Goal: Task Accomplishment & Management: Use online tool/utility

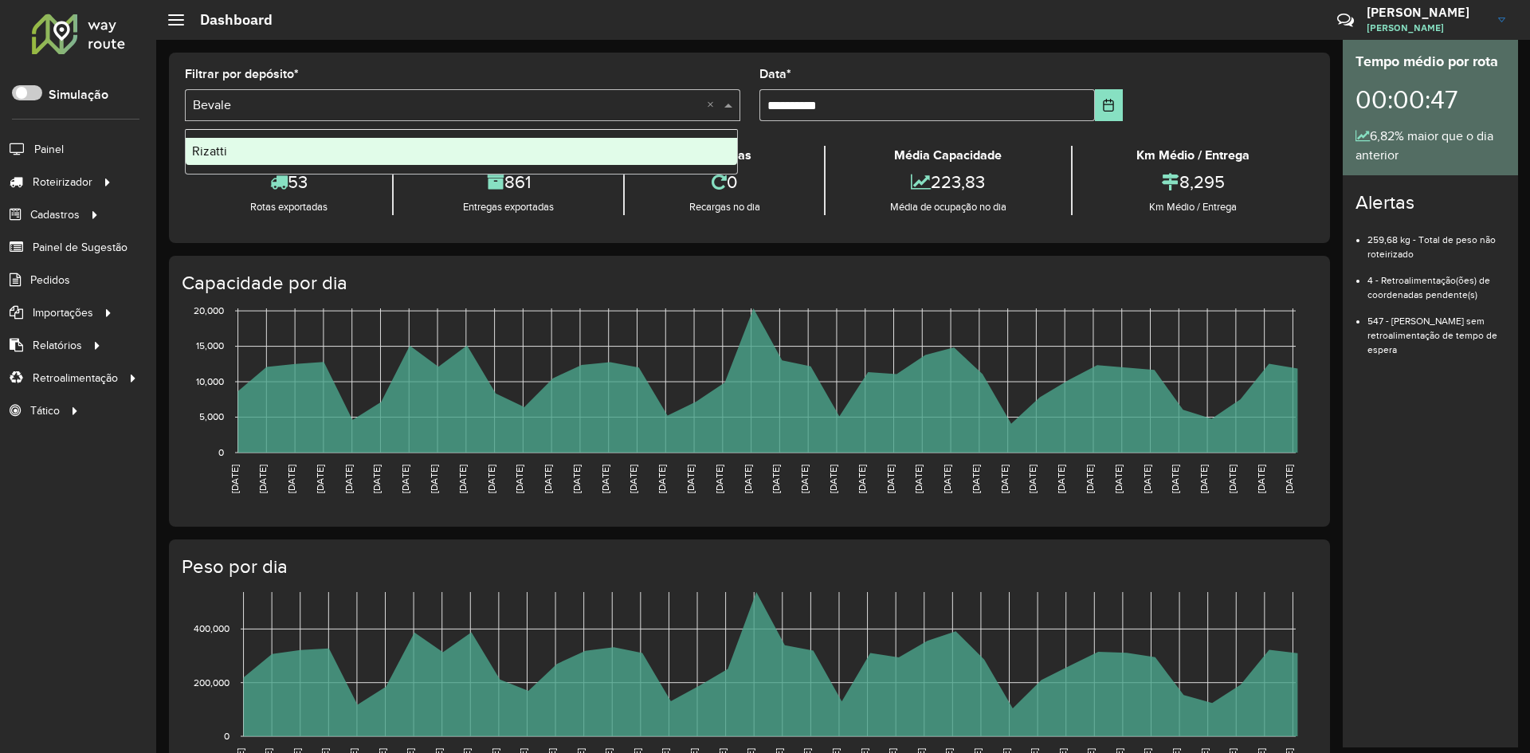
click at [270, 95] on div "Selecione um depósito × Bevale ×" at bounding box center [462, 105] width 555 height 32
click at [230, 151] on div "Rizatti" at bounding box center [461, 151] width 551 height 27
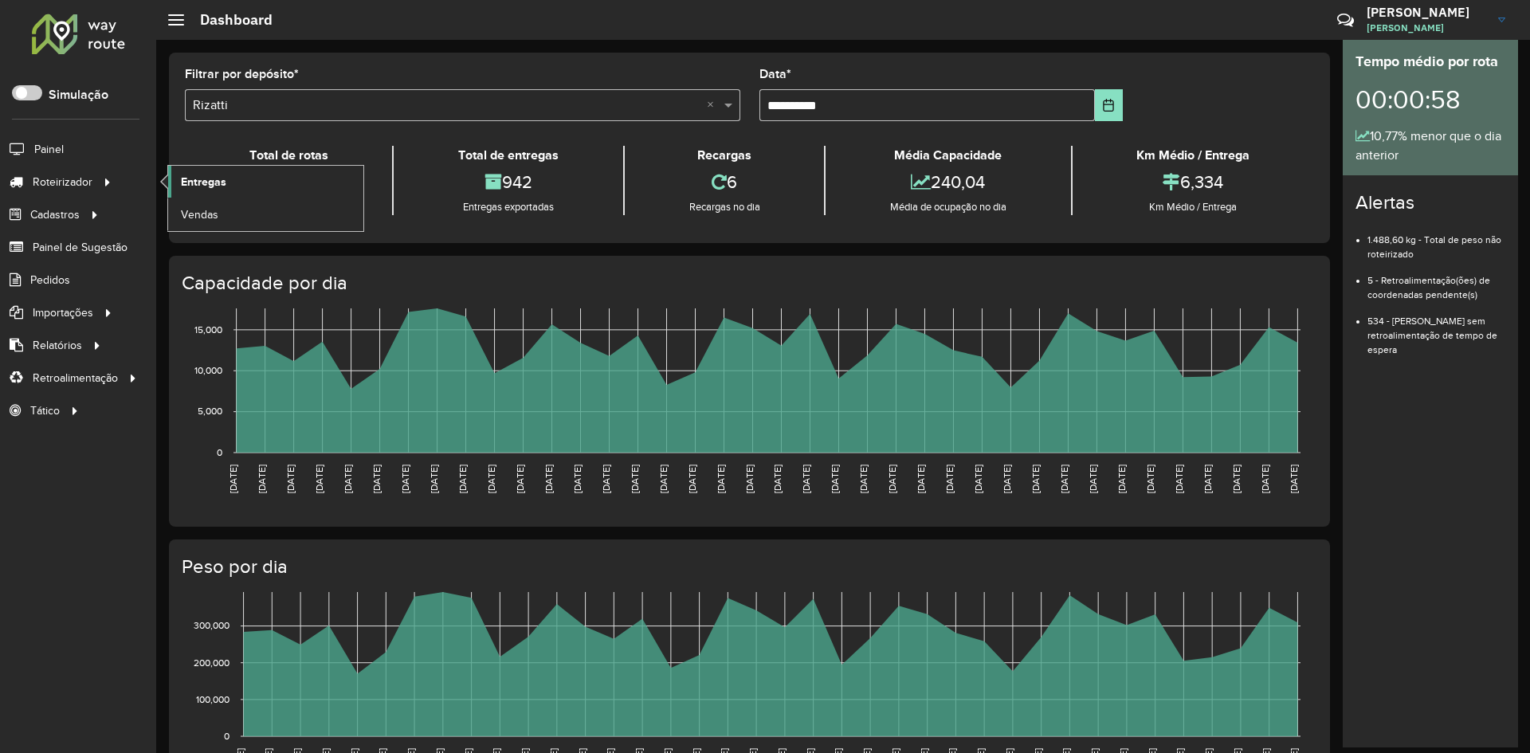
click at [205, 186] on span "Entregas" at bounding box center [203, 182] width 45 height 17
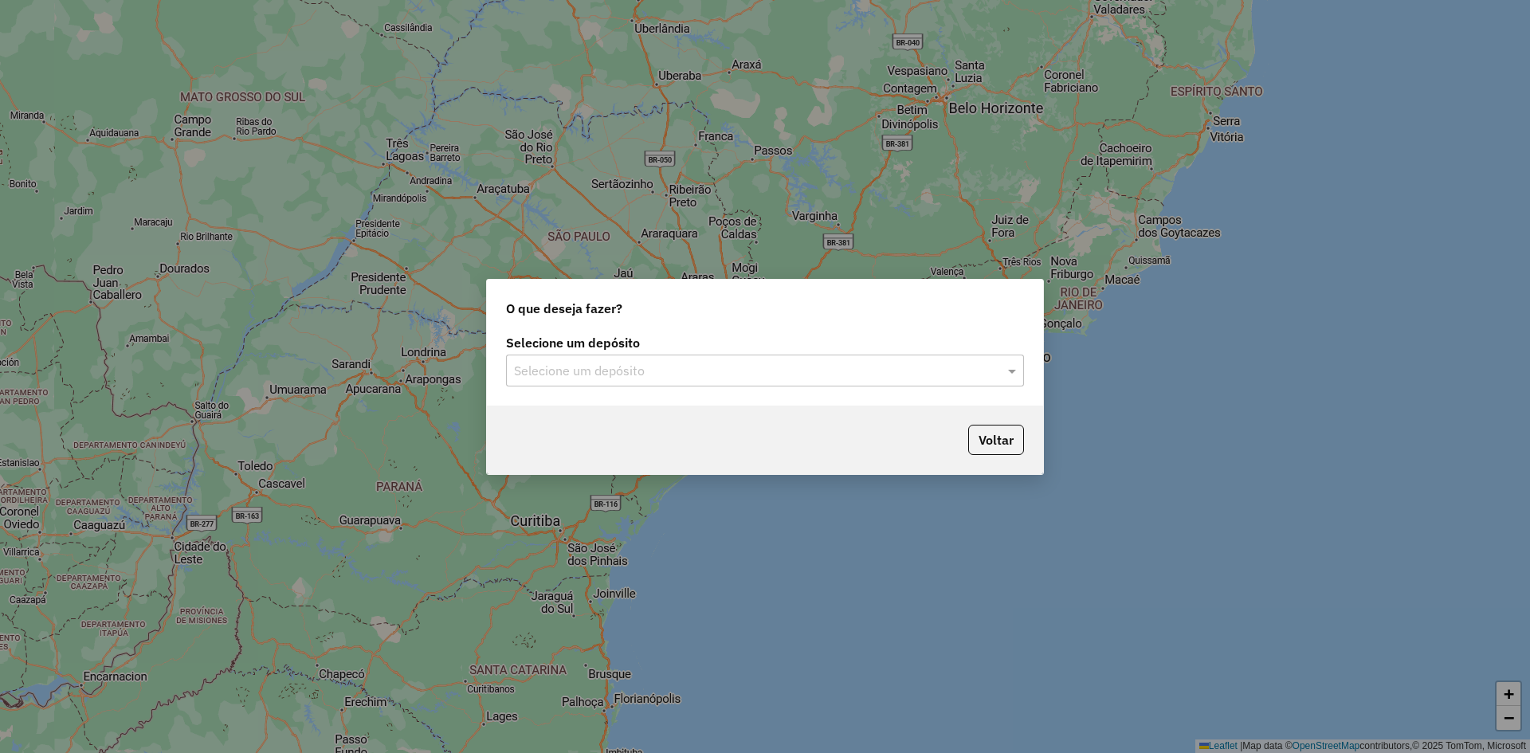
click at [637, 352] on div "Selecione um depósito Selecione um depósito" at bounding box center [765, 361] width 518 height 49
click at [633, 379] on input "text" at bounding box center [749, 371] width 470 height 19
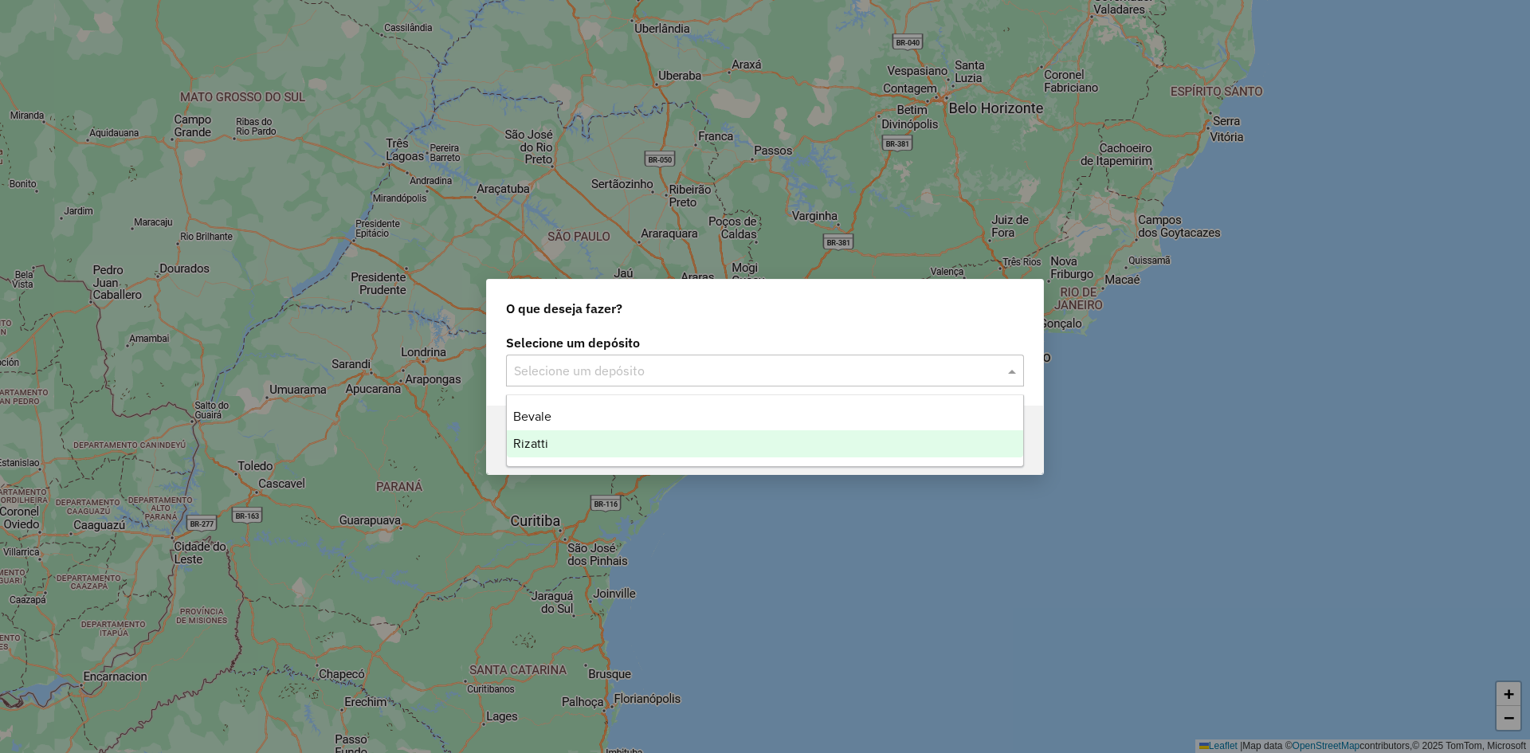
click at [570, 437] on div "Rizatti" at bounding box center [765, 443] width 516 height 27
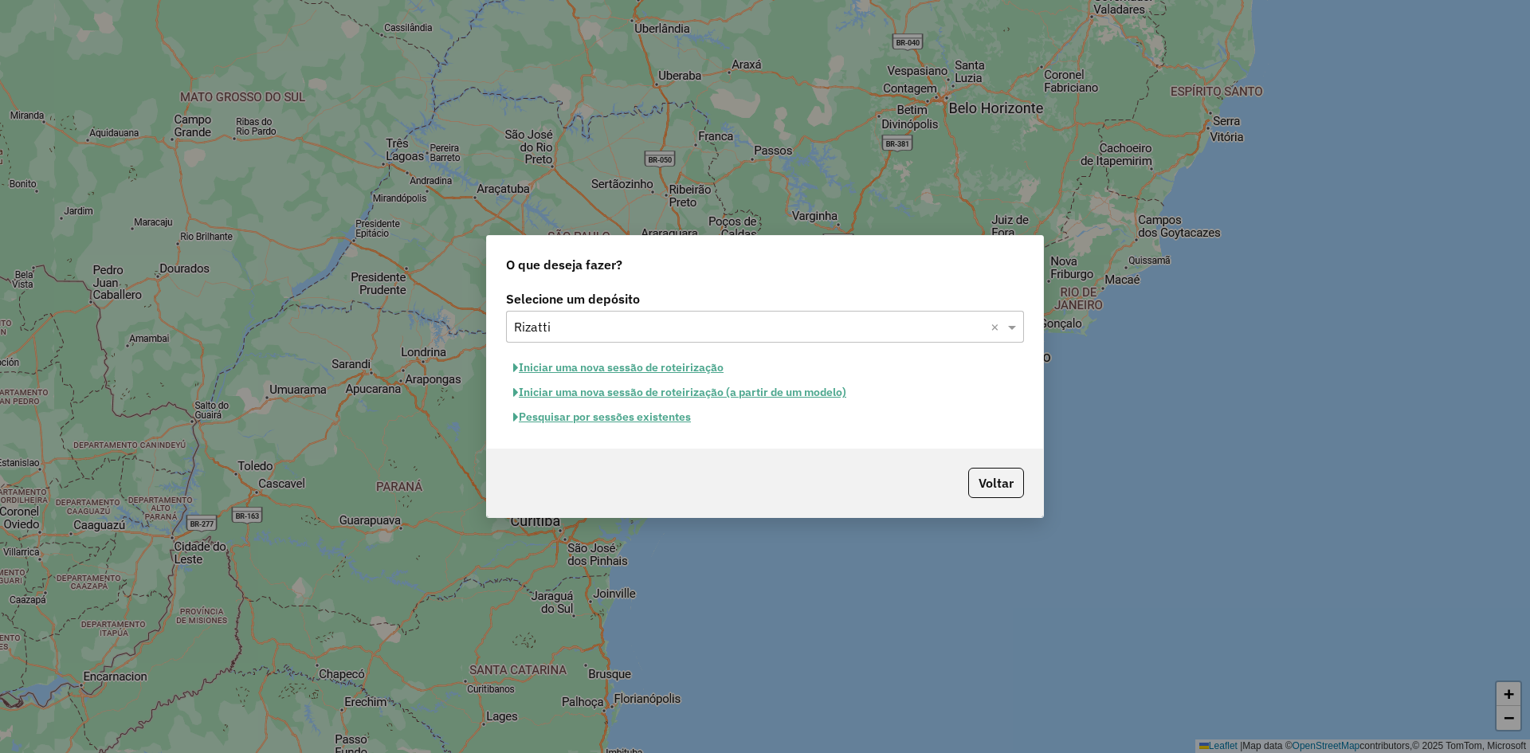
click at [577, 415] on button "Pesquisar por sessões existentes" at bounding box center [602, 417] width 192 height 25
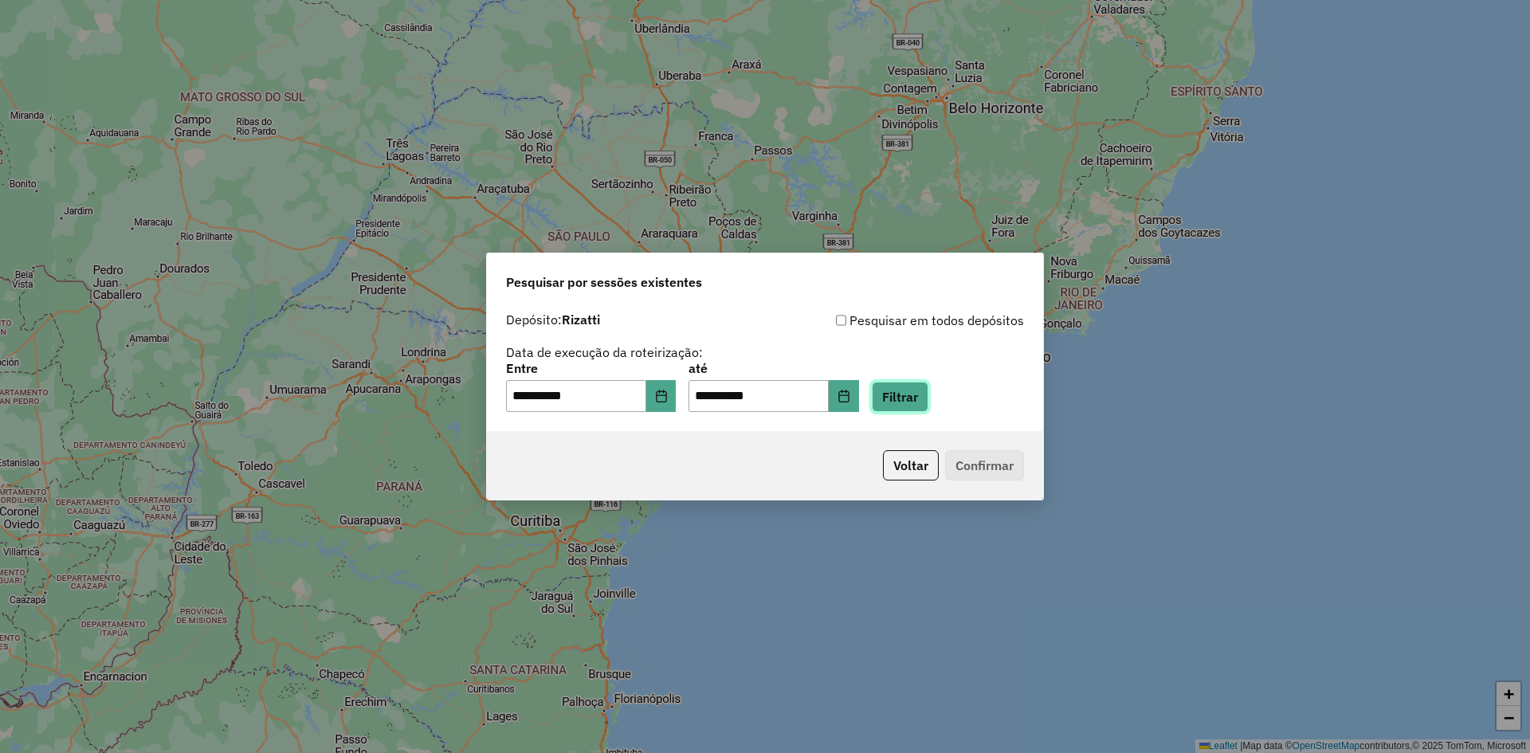
click at [925, 402] on button "Filtrar" at bounding box center [900, 397] width 57 height 30
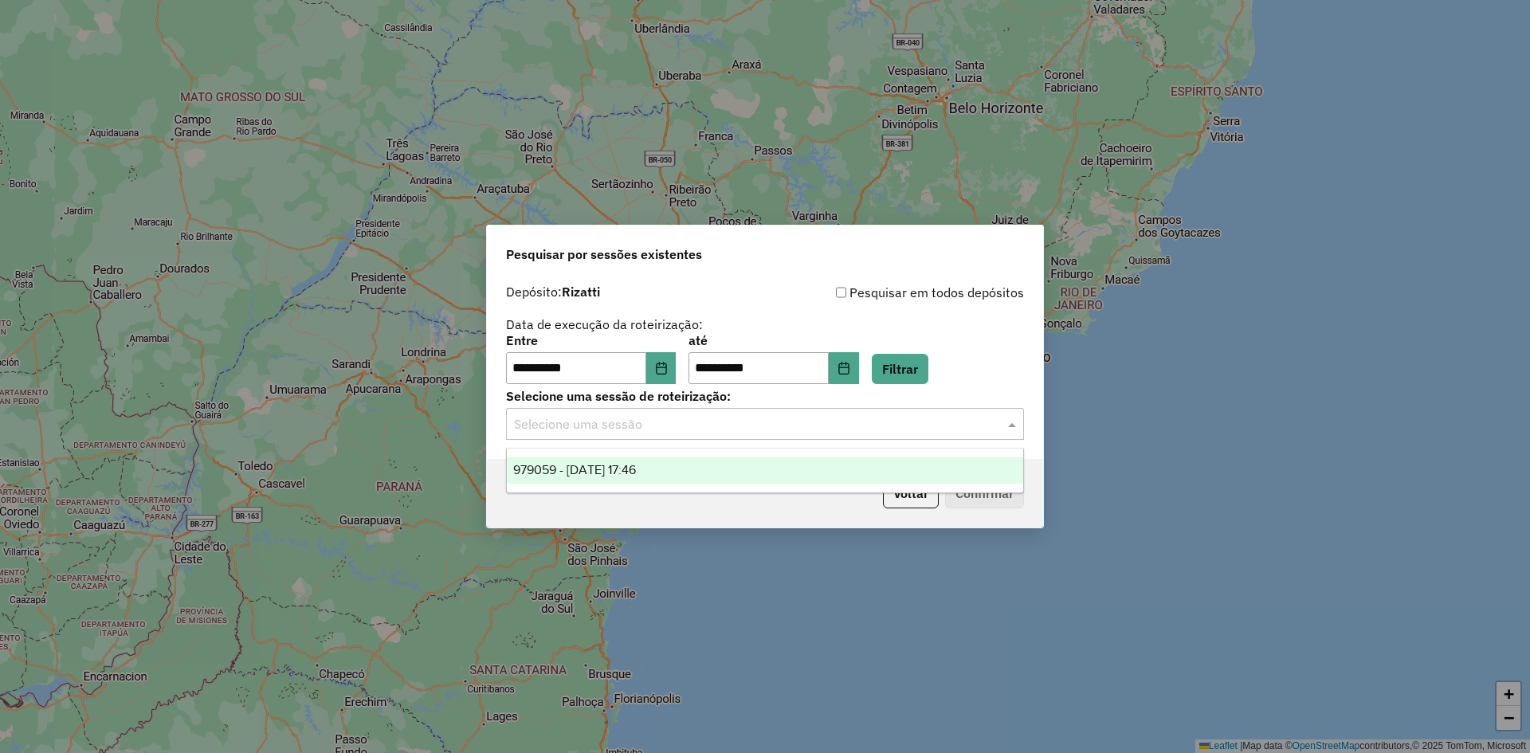
click at [588, 424] on input "text" at bounding box center [749, 424] width 470 height 19
click at [595, 473] on span "979059 - 14/08/2025 17:46" at bounding box center [574, 470] width 123 height 14
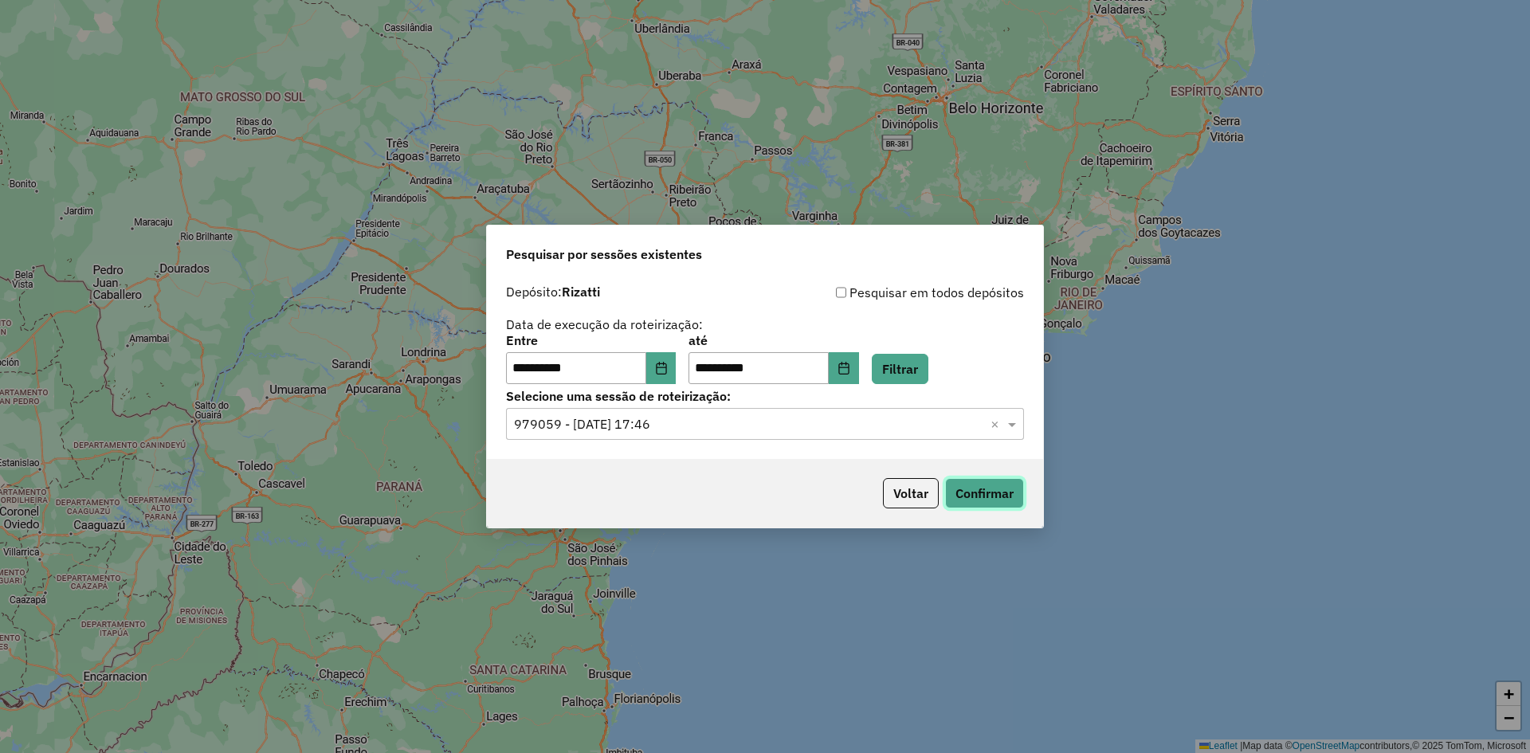
click at [991, 501] on button "Confirmar" at bounding box center [984, 493] width 79 height 30
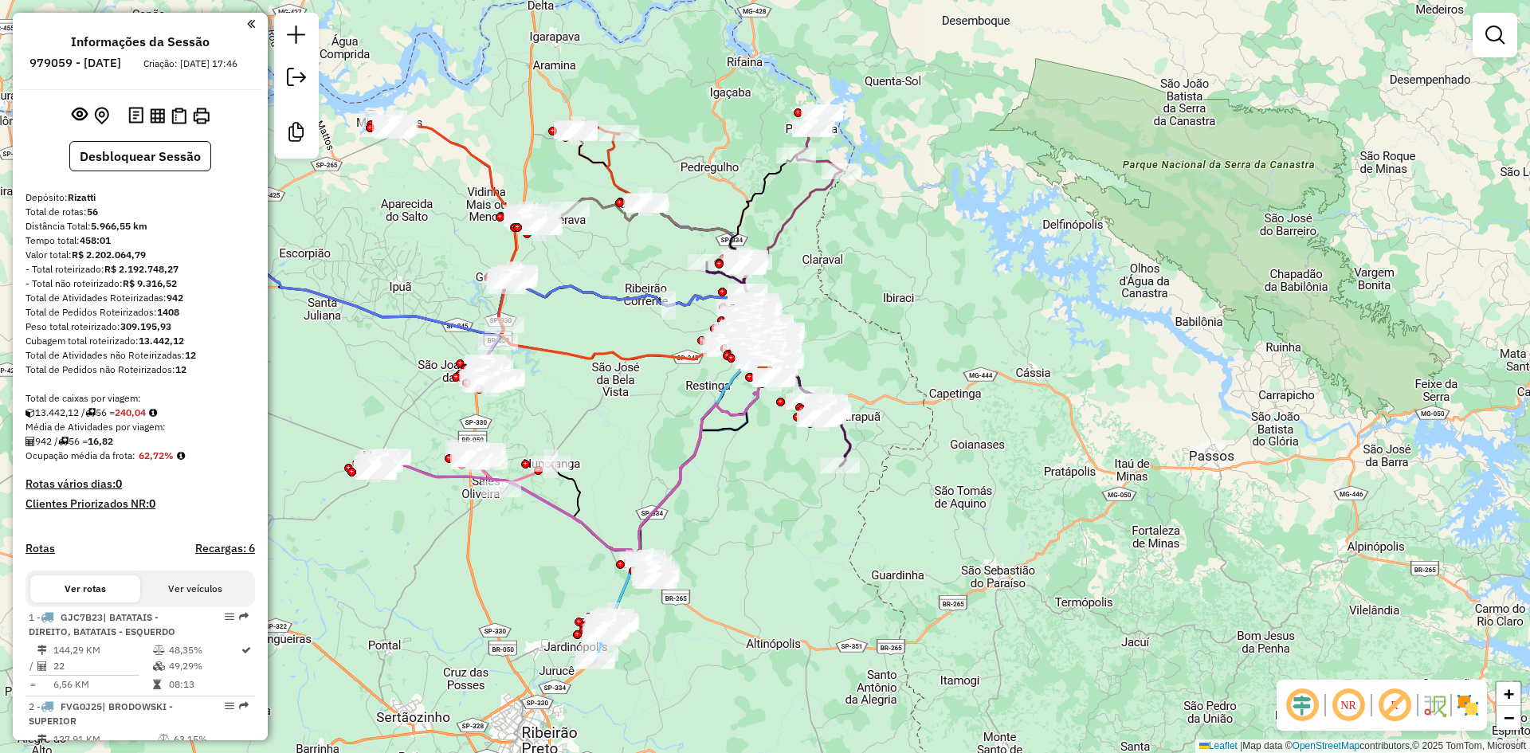
click at [1298, 704] on em at bounding box center [1302, 705] width 38 height 38
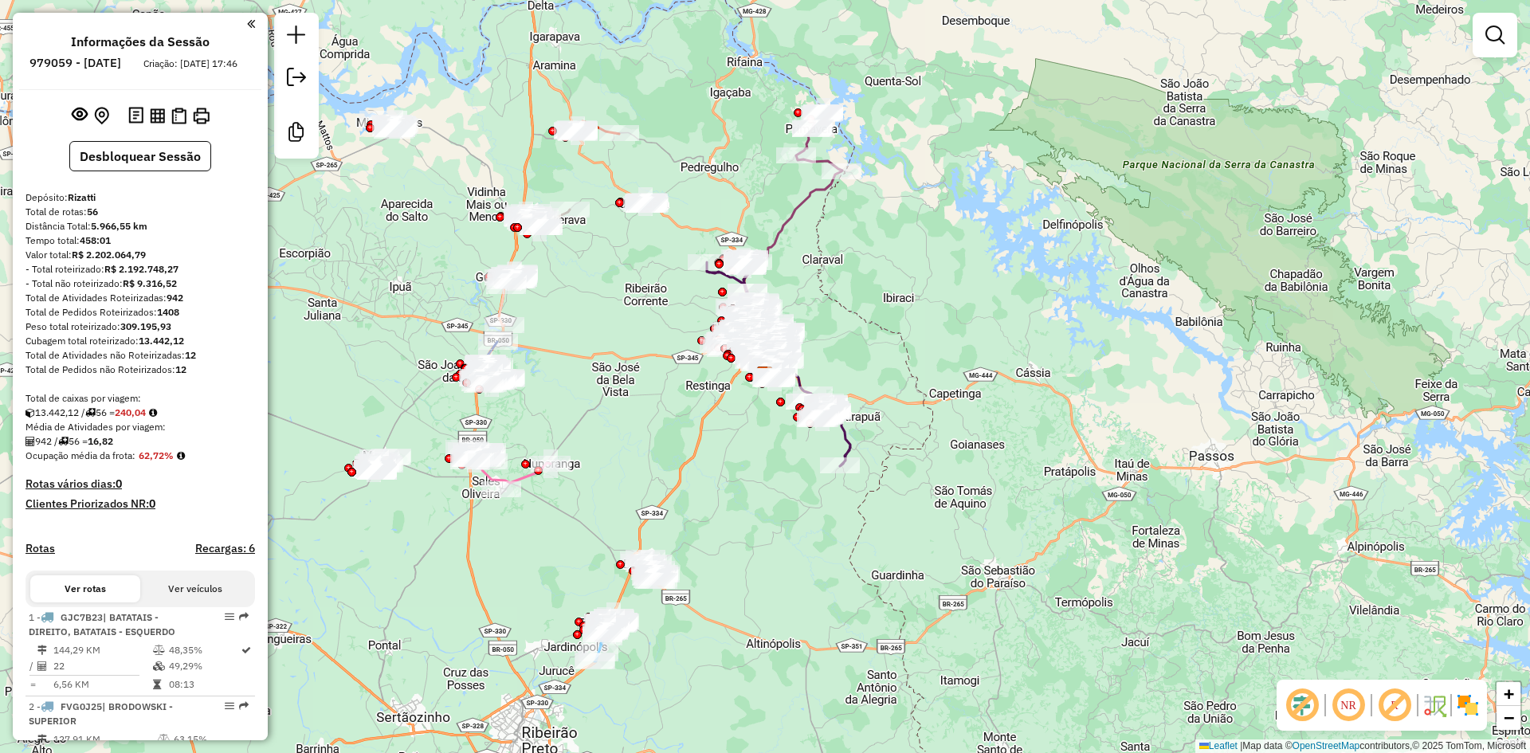
click at [1472, 705] on img at bounding box center [1468, 706] width 26 height 26
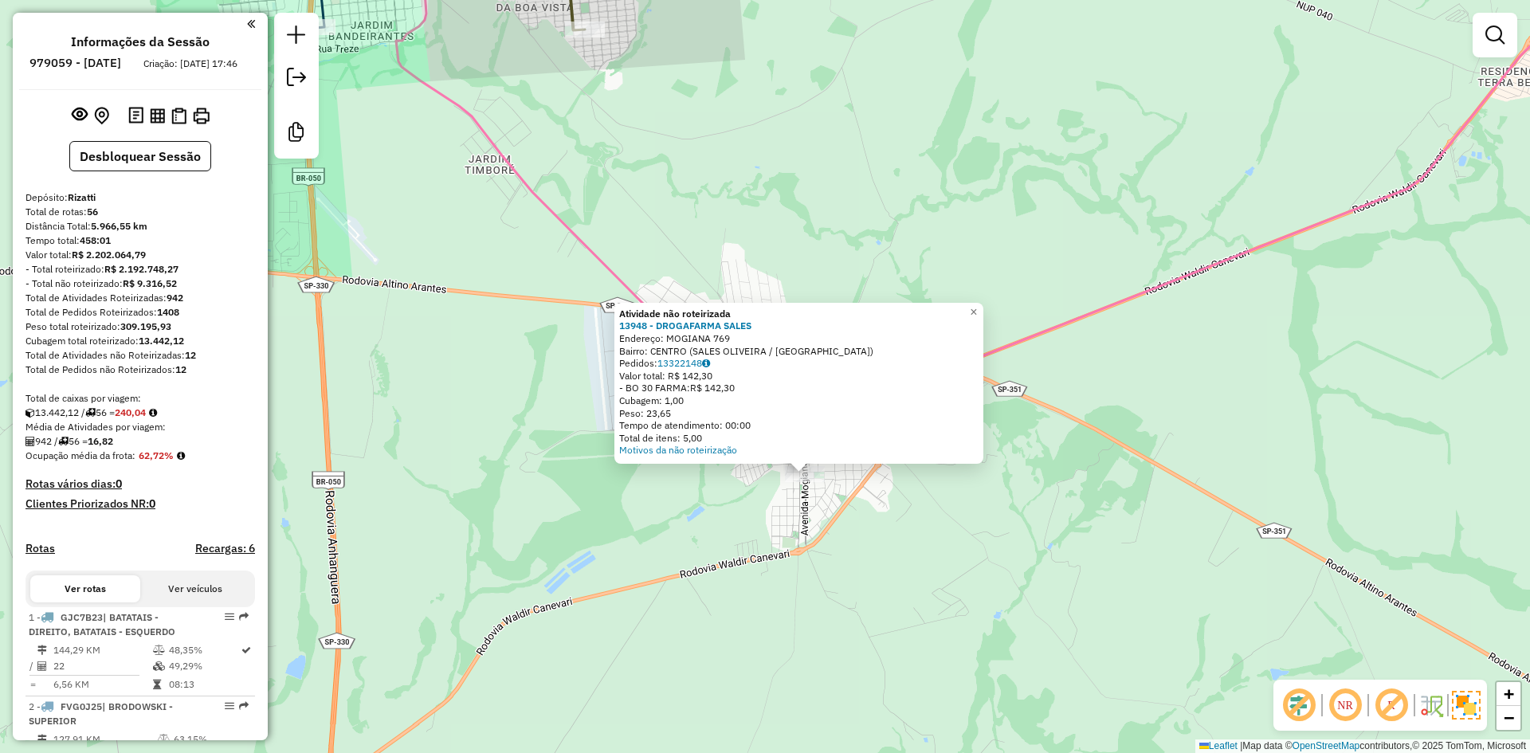
click at [862, 540] on div "Atividade não roteirizada 13948 - DROGAFARMA SALES Endereço: MOGIANA 769 Bairro…" at bounding box center [765, 376] width 1530 height 753
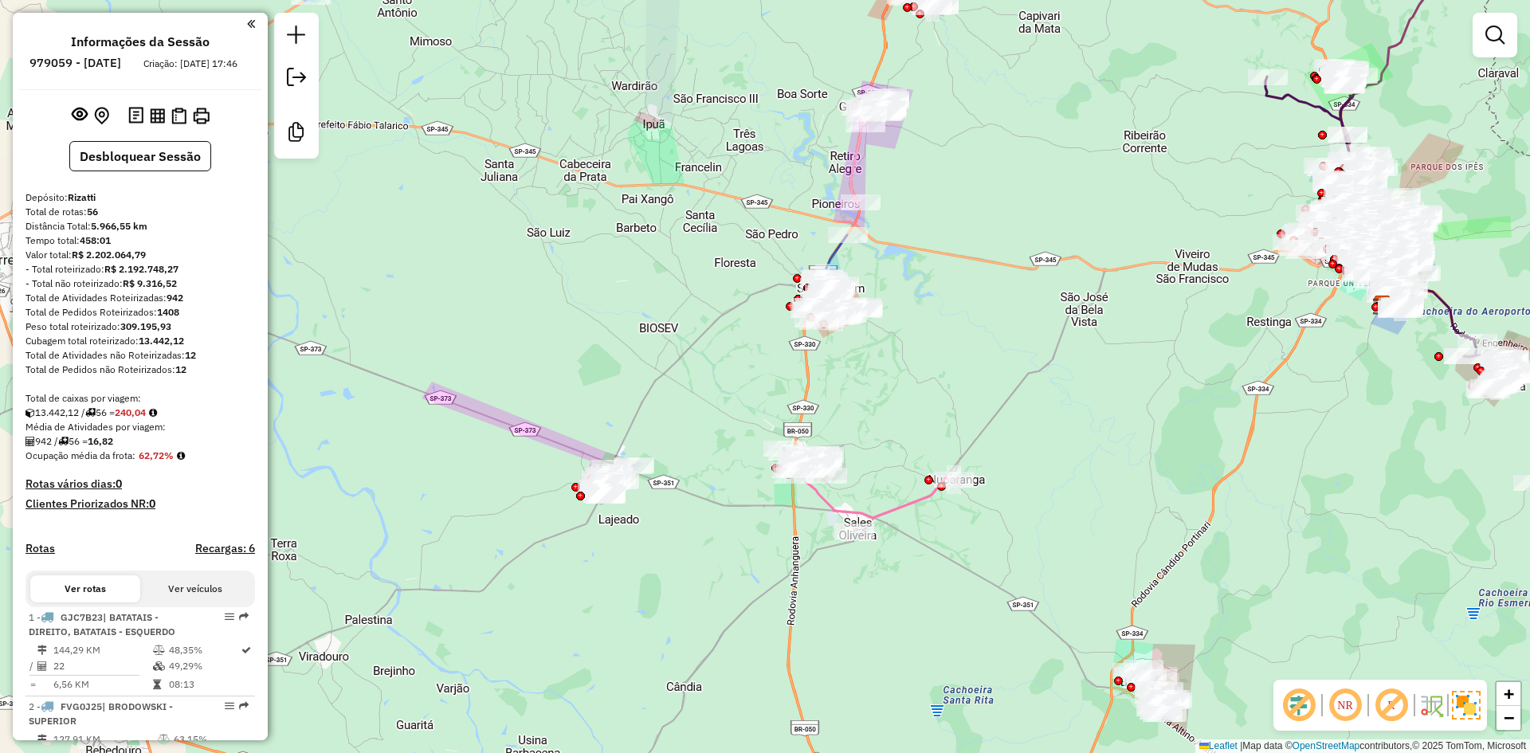
click at [731, 453] on div "Janela de atendimento Grade de atendimento Capacidade Transportadoras Veículos …" at bounding box center [765, 376] width 1530 height 753
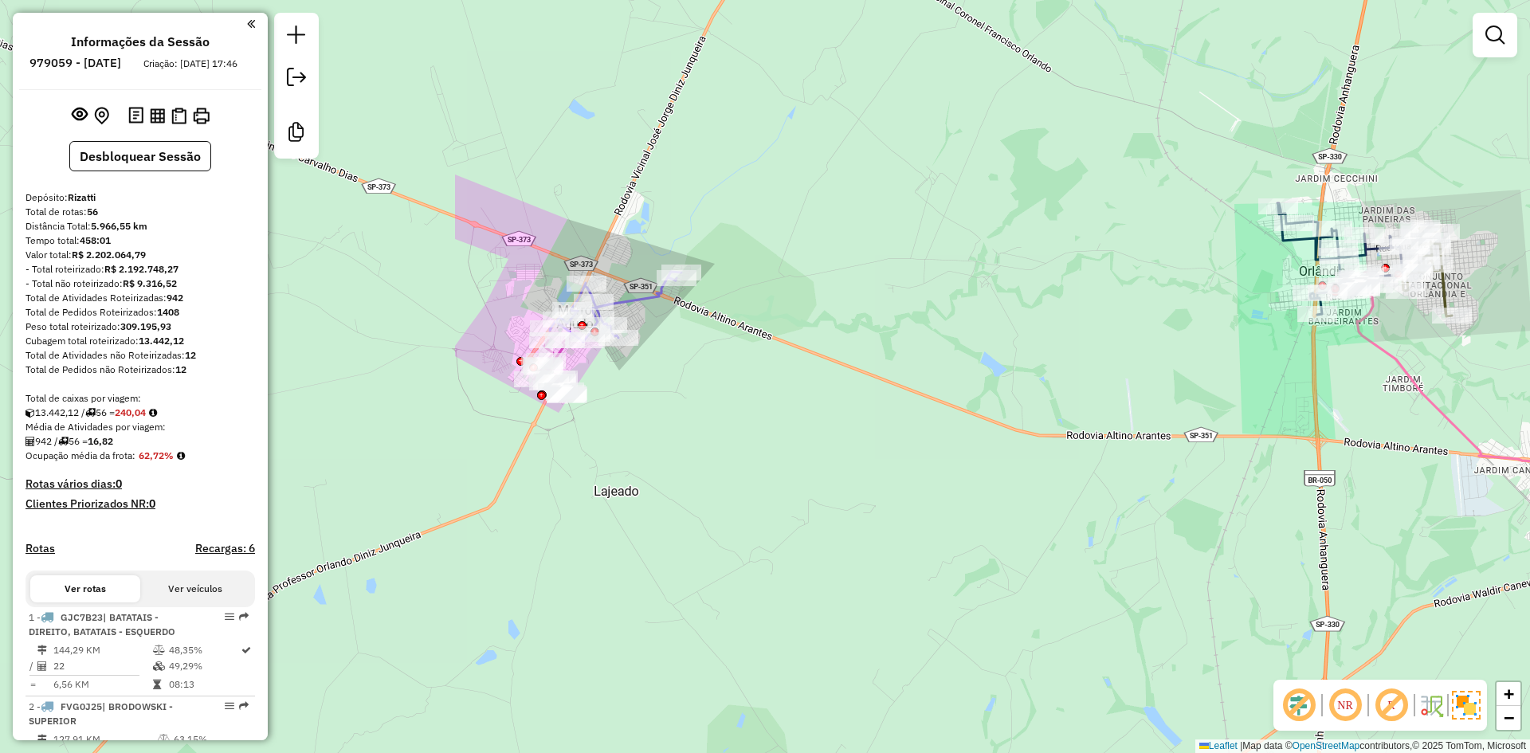
drag, startPoint x: 926, startPoint y: 494, endPoint x: 1353, endPoint y: 415, distance: 434.4
click at [1353, 415] on div "Janela de atendimento Grade de atendimento Capacidade Transportadoras Veículos …" at bounding box center [765, 376] width 1530 height 753
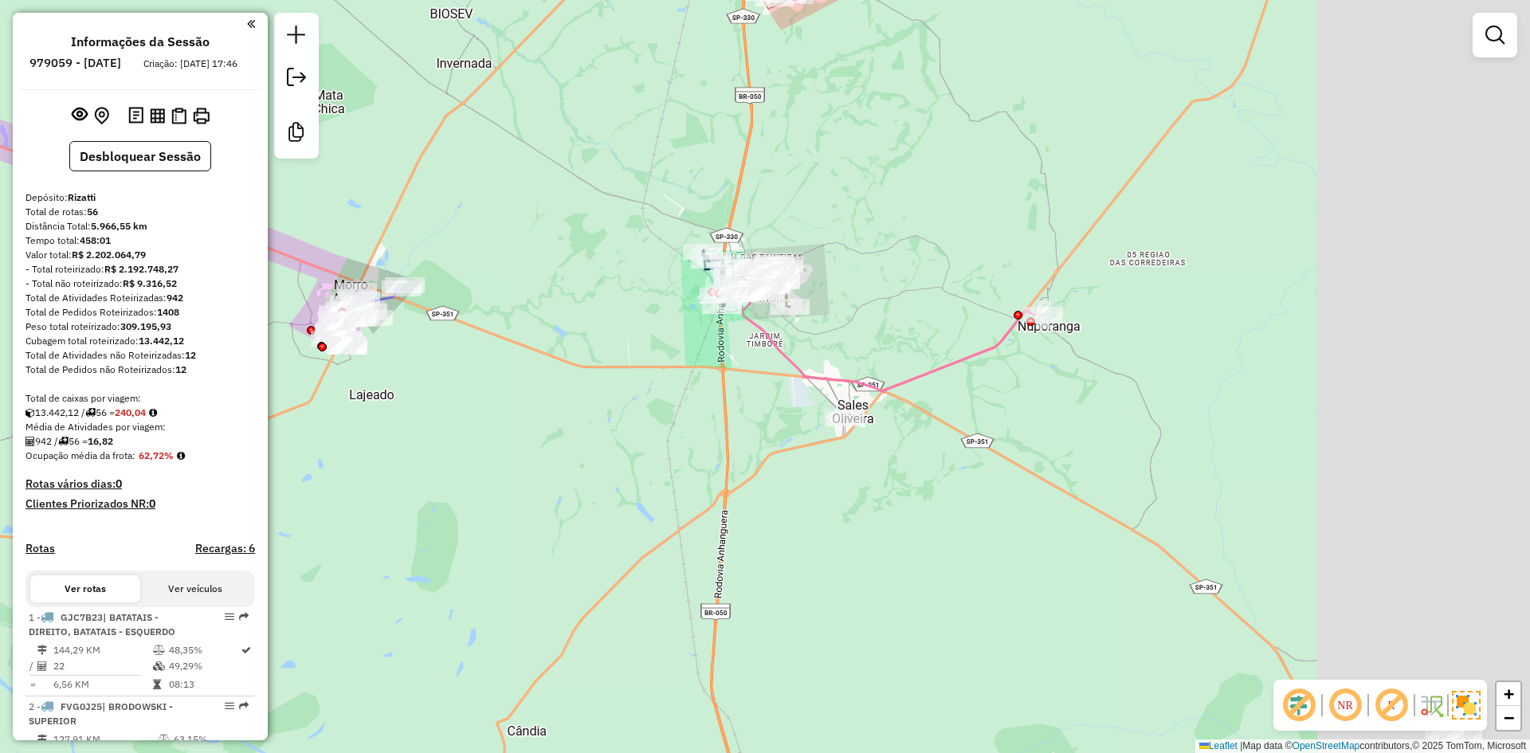
drag, startPoint x: 972, startPoint y: 371, endPoint x: 568, endPoint y: 347, distance: 404.7
click at [568, 347] on div "Janela de atendimento Grade de atendimento Capacidade Transportadoras Veículos …" at bounding box center [765, 376] width 1530 height 753
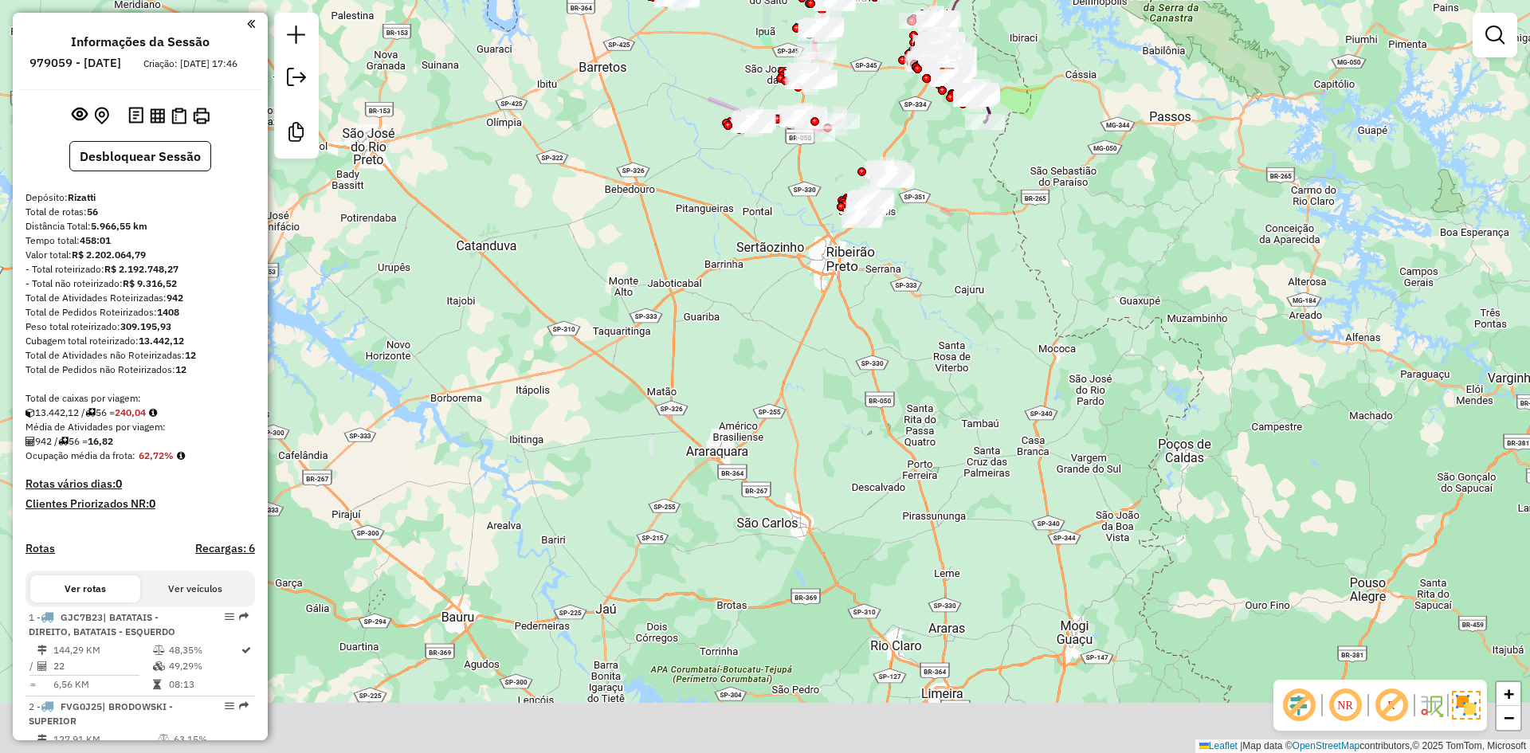
drag, startPoint x: 828, startPoint y: 557, endPoint x: 830, endPoint y: 370, distance: 187.3
click at [828, 318] on div "Janela de atendimento Grade de atendimento Capacidade Transportadoras Veículos …" at bounding box center [765, 376] width 1530 height 753
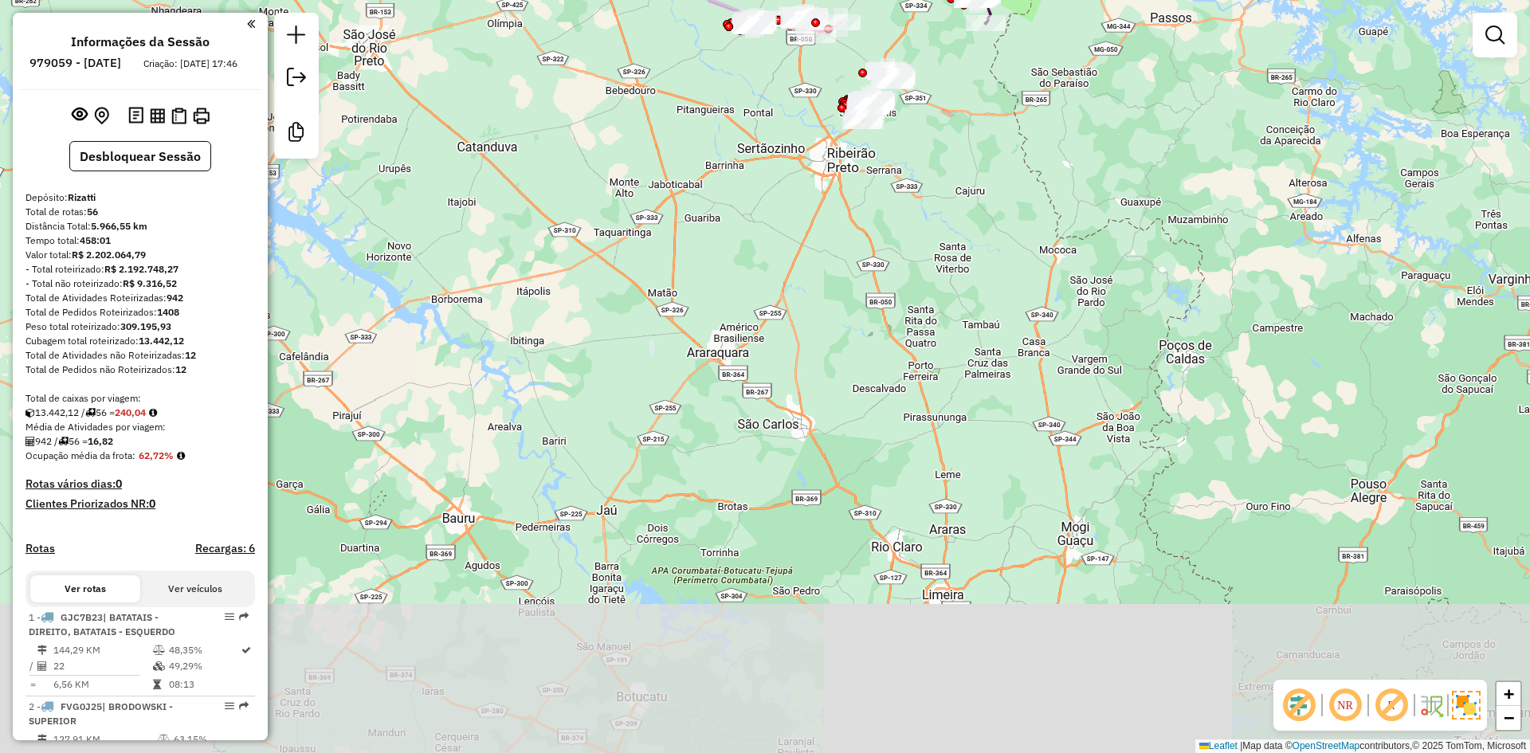
drag, startPoint x: 834, startPoint y: 376, endPoint x: 834, endPoint y: 277, distance: 98.8
click at [834, 277] on div "Janela de atendimento Grade de atendimento Capacidade Transportadoras Veículos …" at bounding box center [765, 376] width 1530 height 753
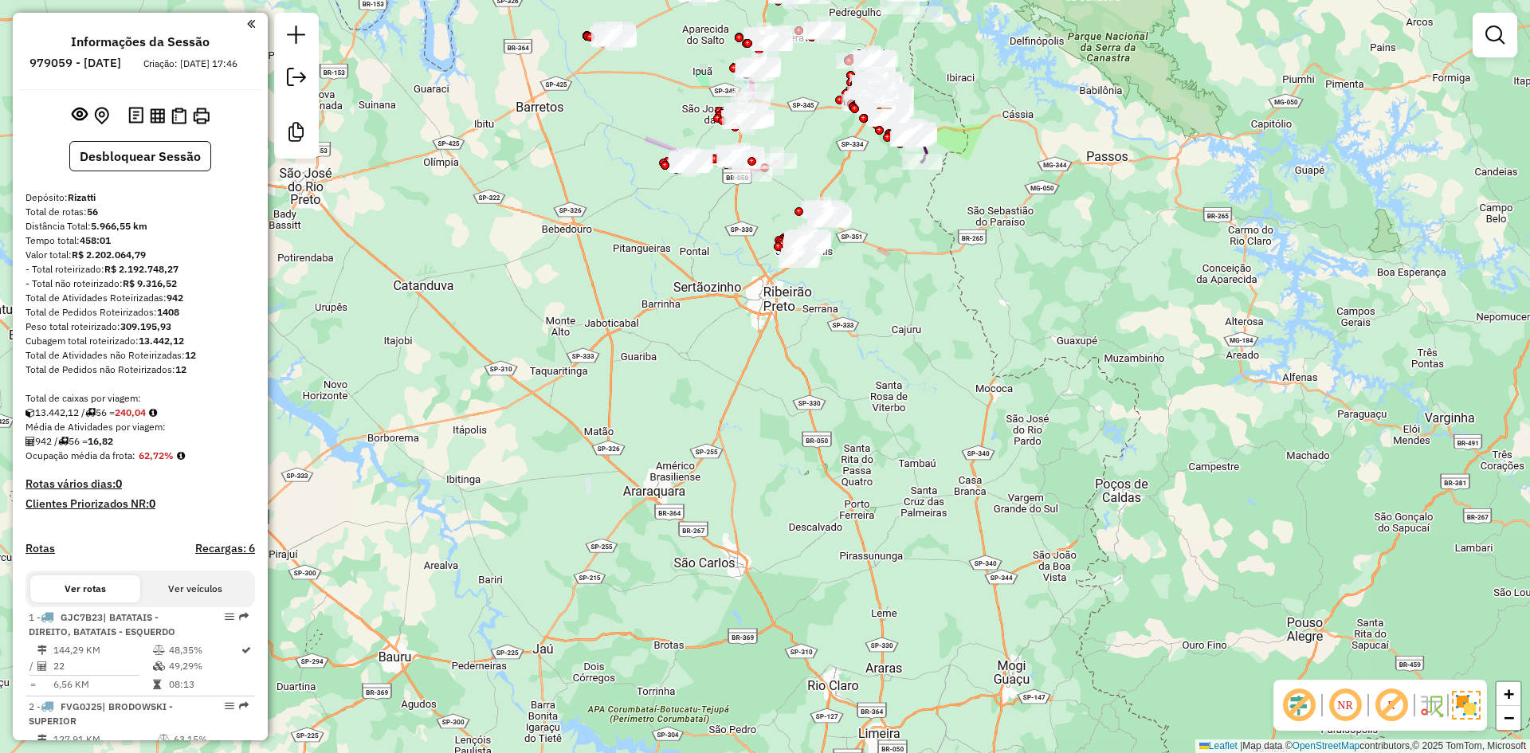
drag, startPoint x: 505, startPoint y: 520, endPoint x: 463, endPoint y: 589, distance: 81.2
click at [463, 589] on div "Janela de atendimento Grade de atendimento Capacidade Transportadoras Veículos …" at bounding box center [765, 376] width 1530 height 753
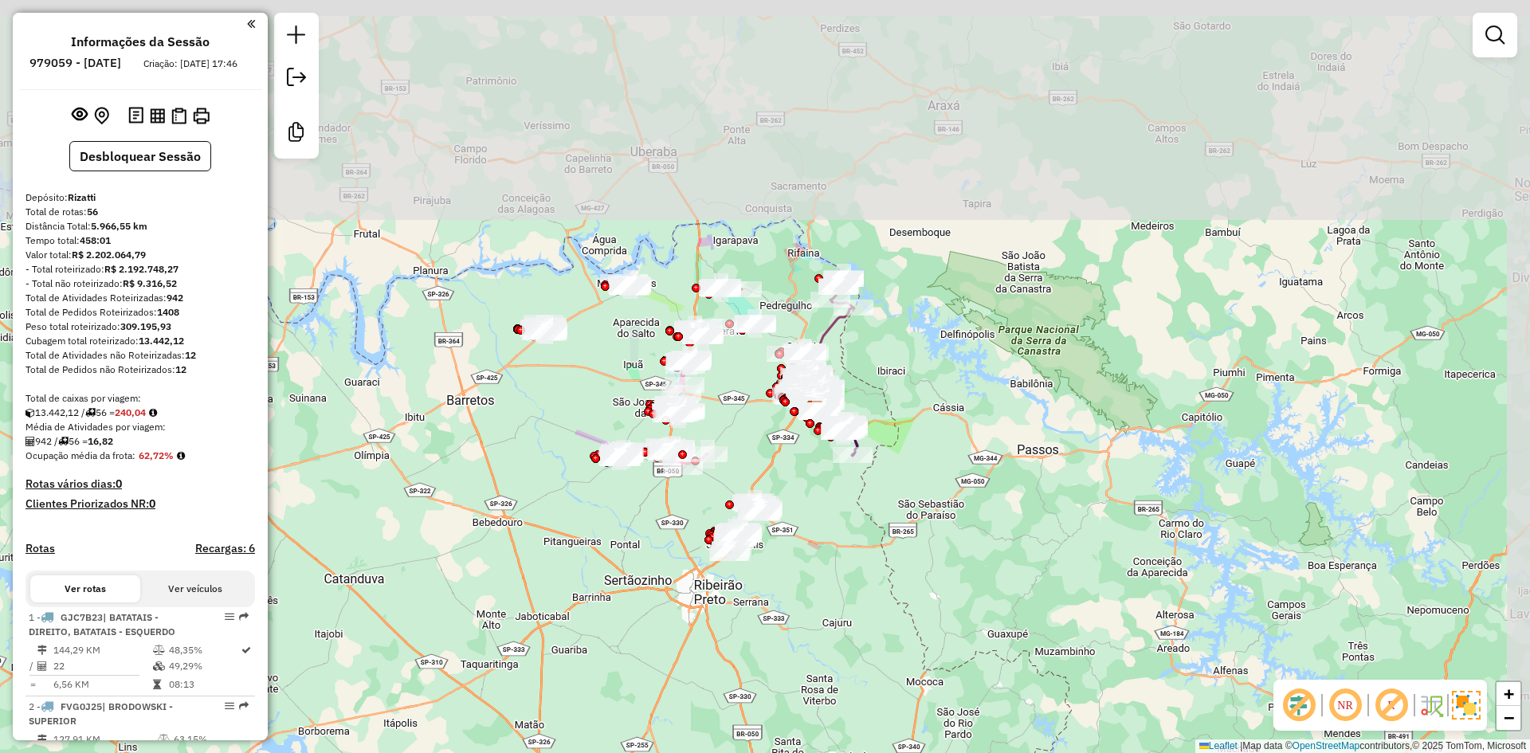
drag, startPoint x: 682, startPoint y: 337, endPoint x: 618, endPoint y: 602, distance: 272.2
click at [618, 613] on div "Janela de atendimento Grade de atendimento Capacidade Transportadoras Veículos …" at bounding box center [765, 376] width 1530 height 753
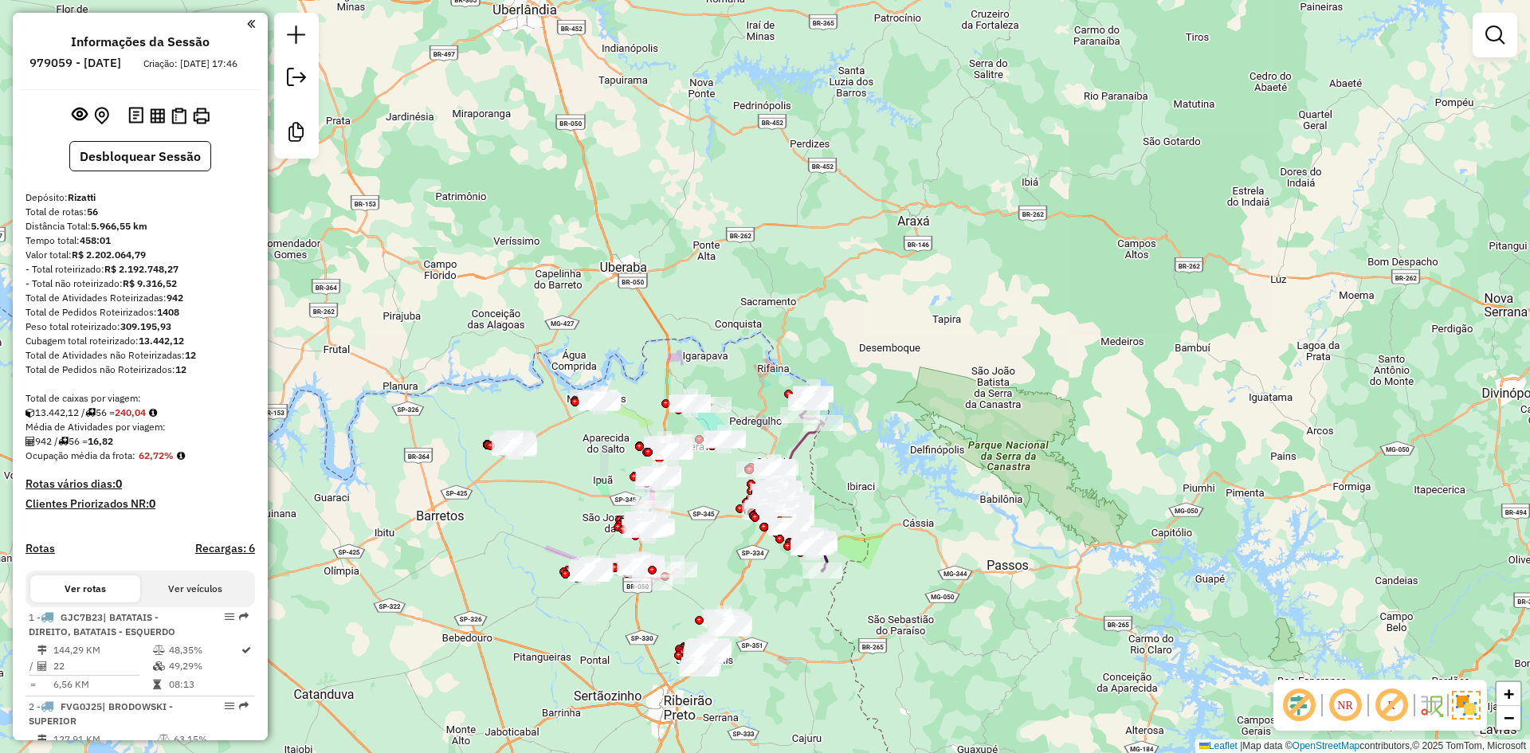
drag, startPoint x: 595, startPoint y: 439, endPoint x: 584, endPoint y: 502, distance: 63.9
click at [584, 502] on div "Janela de atendimento Grade de atendimento Capacidade Transportadoras Veículos …" at bounding box center [765, 376] width 1530 height 753
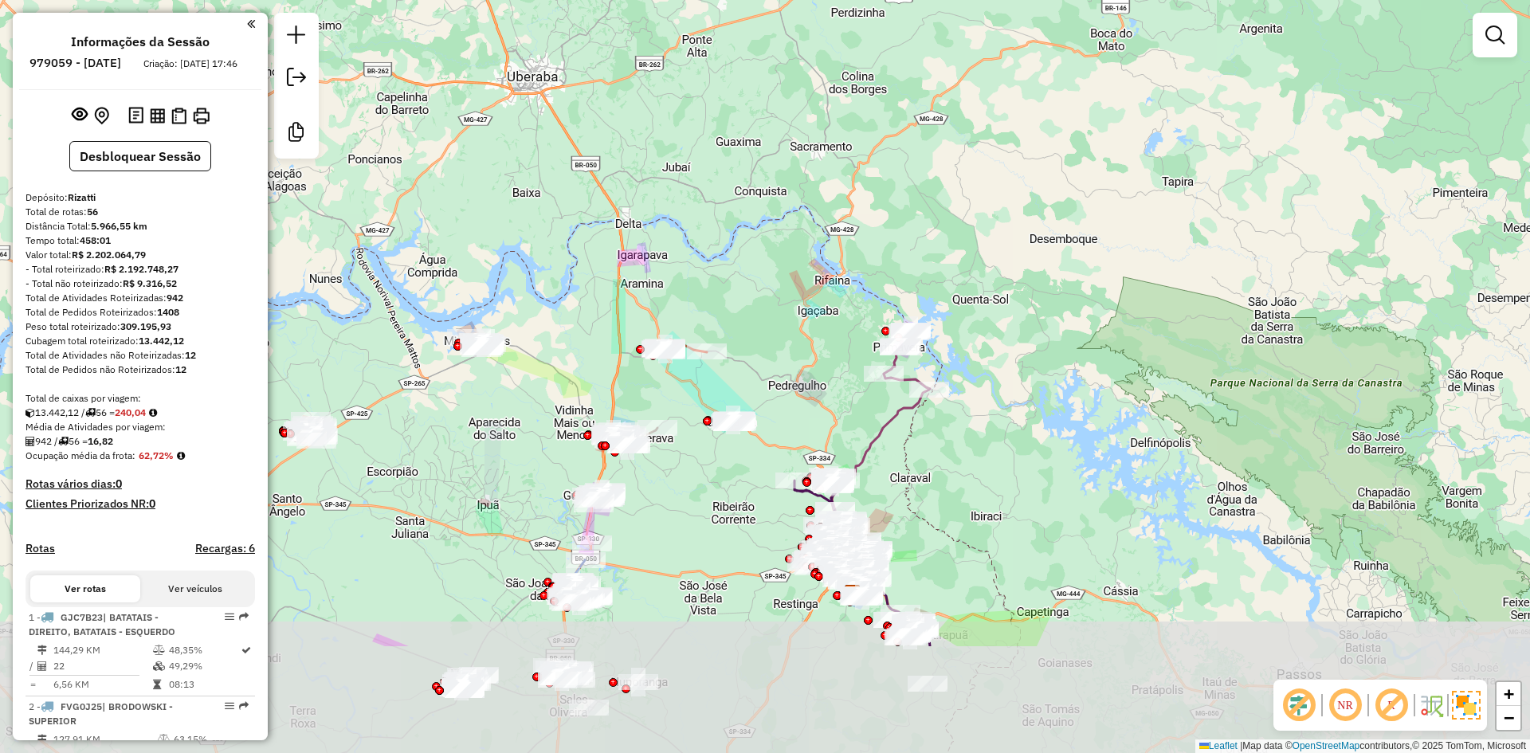
click at [621, 165] on div "Janela de atendimento Grade de atendimento Capacidade Transportadoras Veículos …" at bounding box center [765, 376] width 1530 height 753
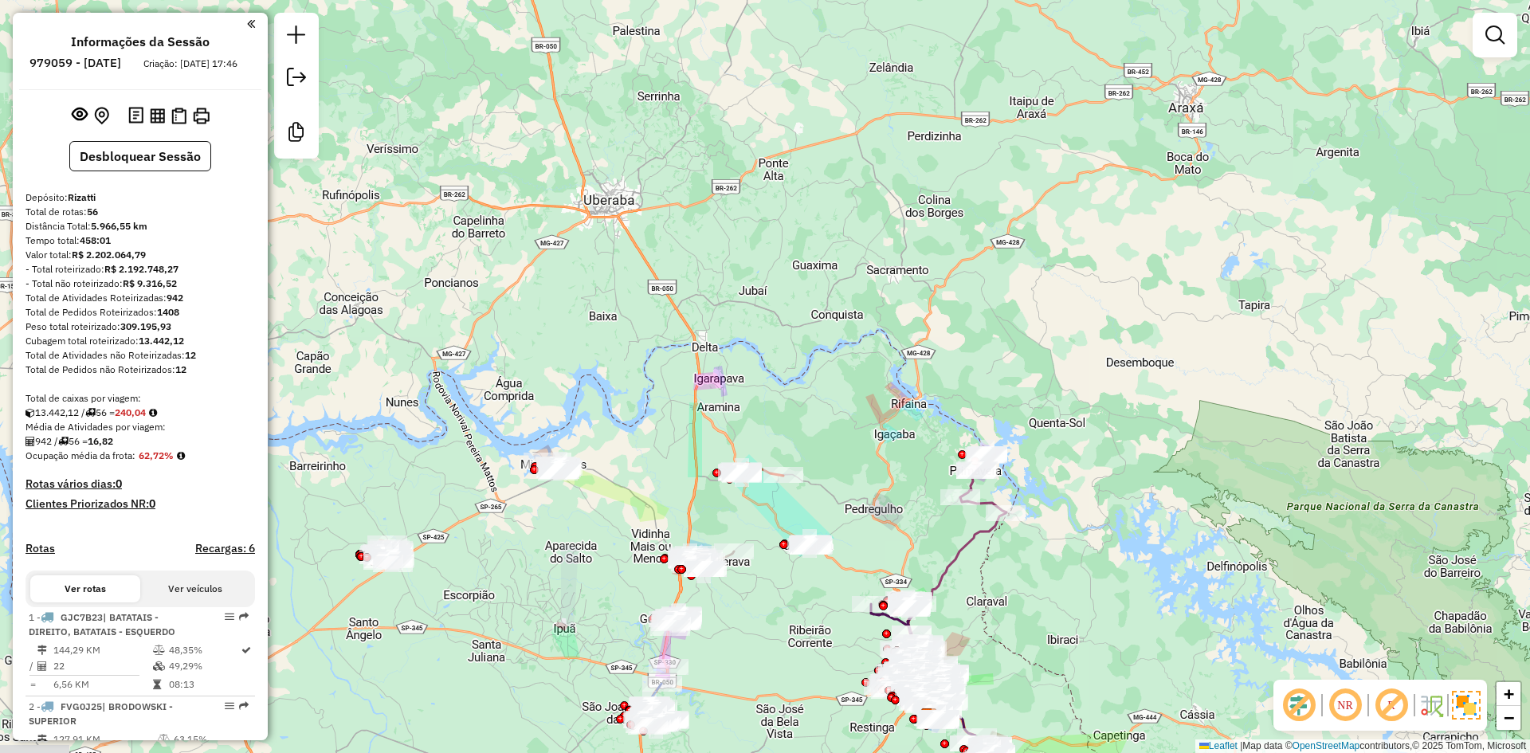
drag, startPoint x: 620, startPoint y: 169, endPoint x: 729, endPoint y: 374, distance: 232.1
click at [729, 374] on div "Janela de atendimento Grade de atendimento Capacidade Transportadoras Veículos …" at bounding box center [765, 376] width 1530 height 753
